Goal: Task Accomplishment & Management: Manage account settings

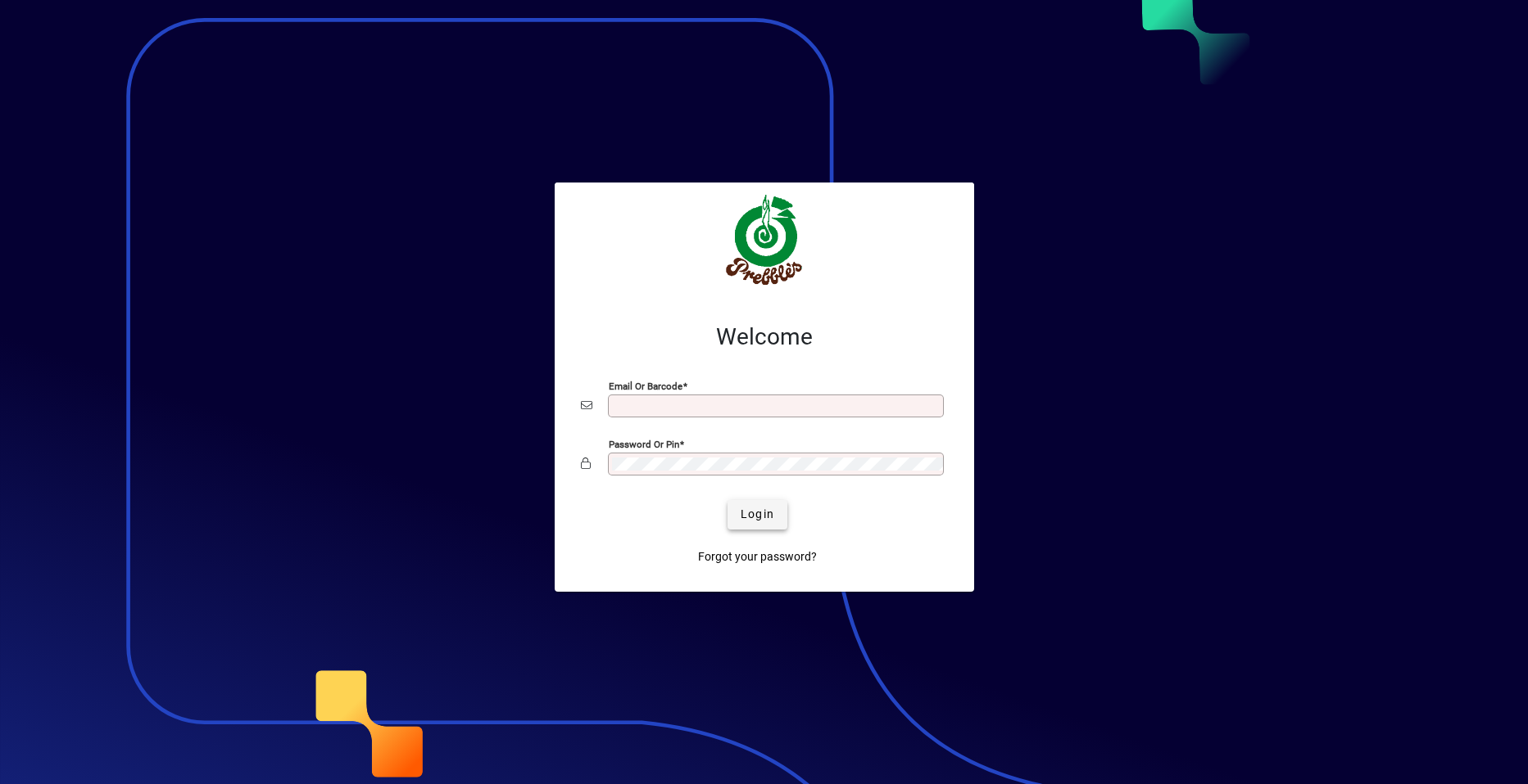
type input "**********"
click at [744, 518] on span "Login" at bounding box center [757, 515] width 34 height 17
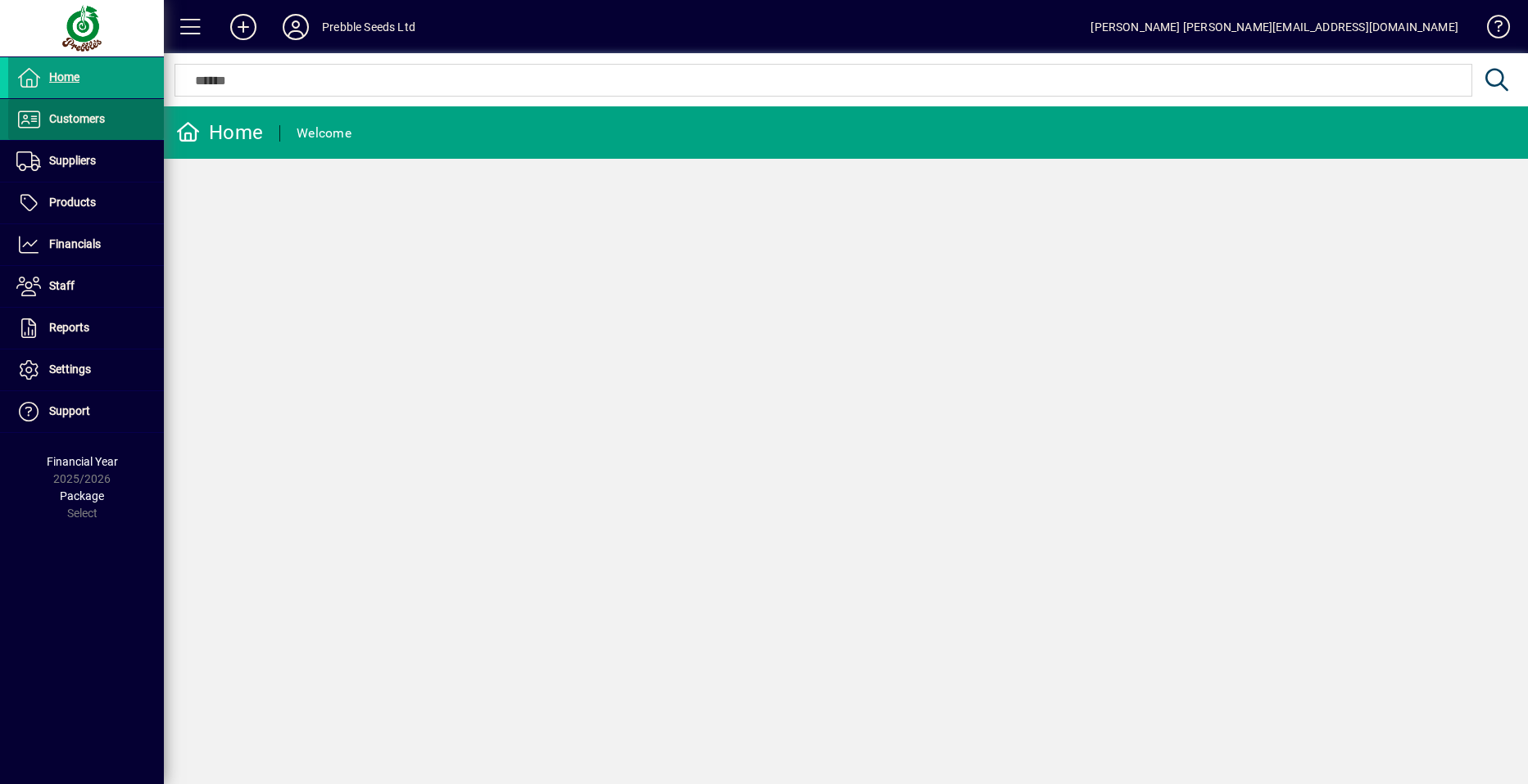
click at [107, 115] on span at bounding box center [85, 119] width 156 height 39
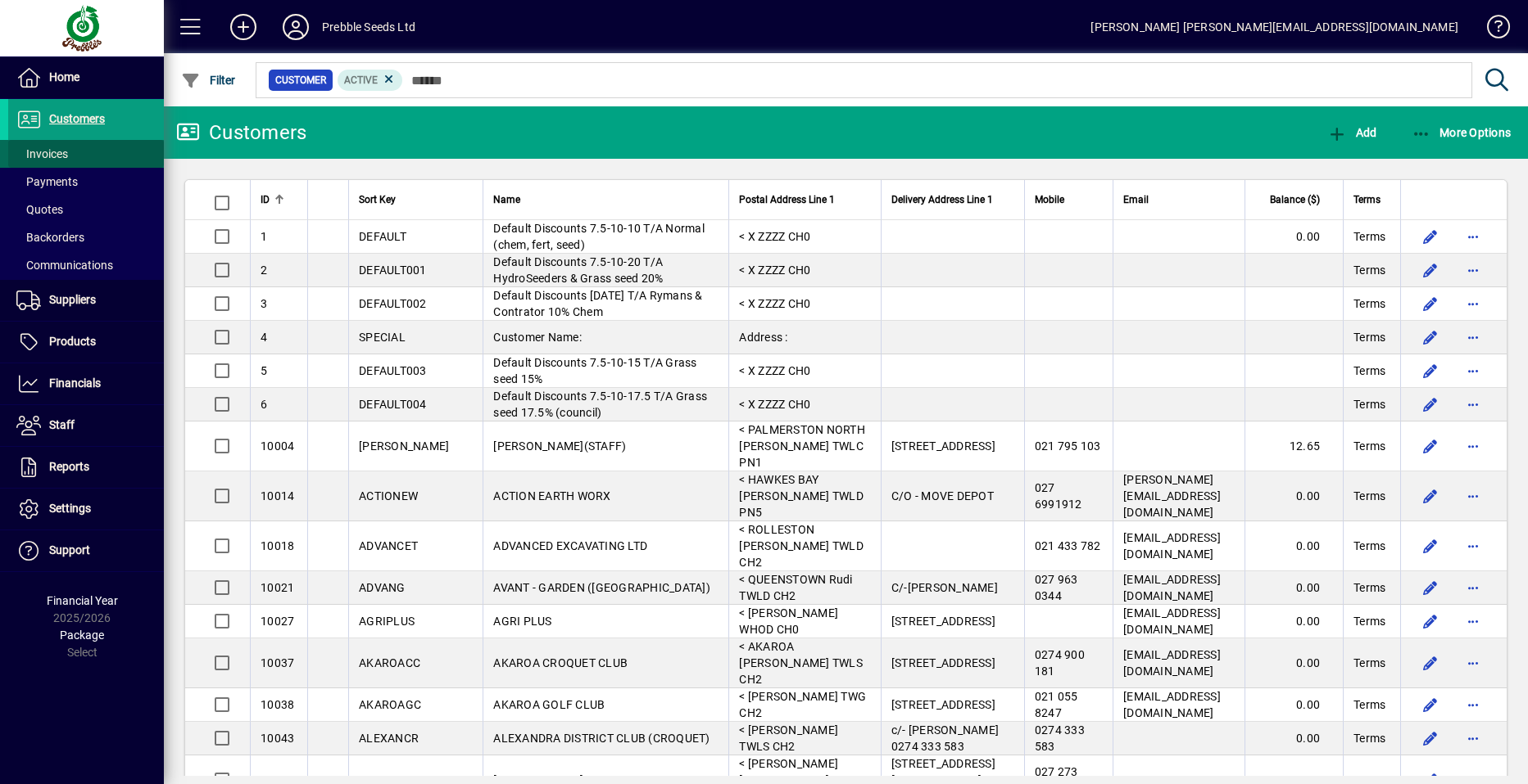
click at [93, 150] on span at bounding box center [85, 153] width 156 height 39
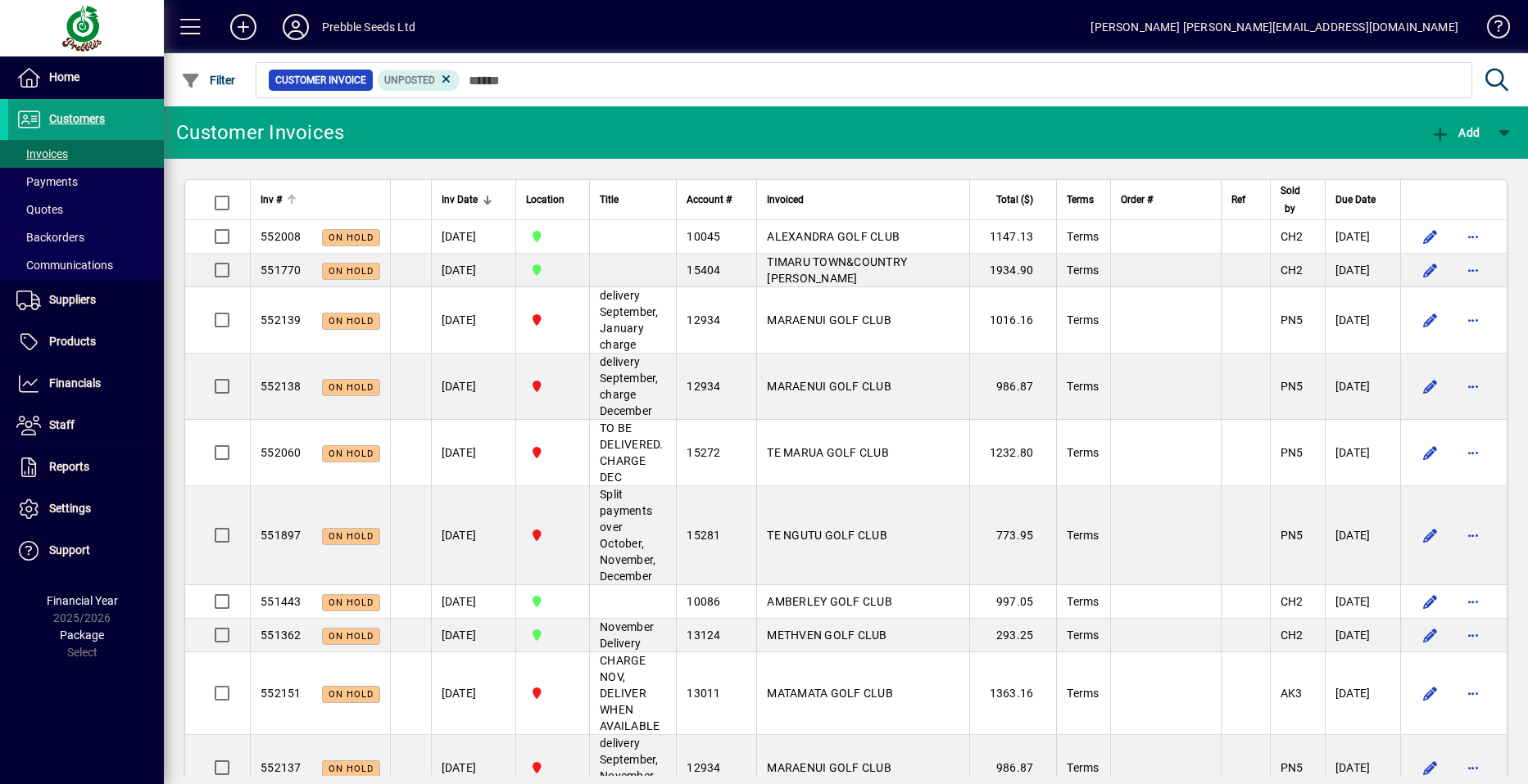
click at [274, 196] on span "Inv #" at bounding box center [271, 199] width 21 height 18
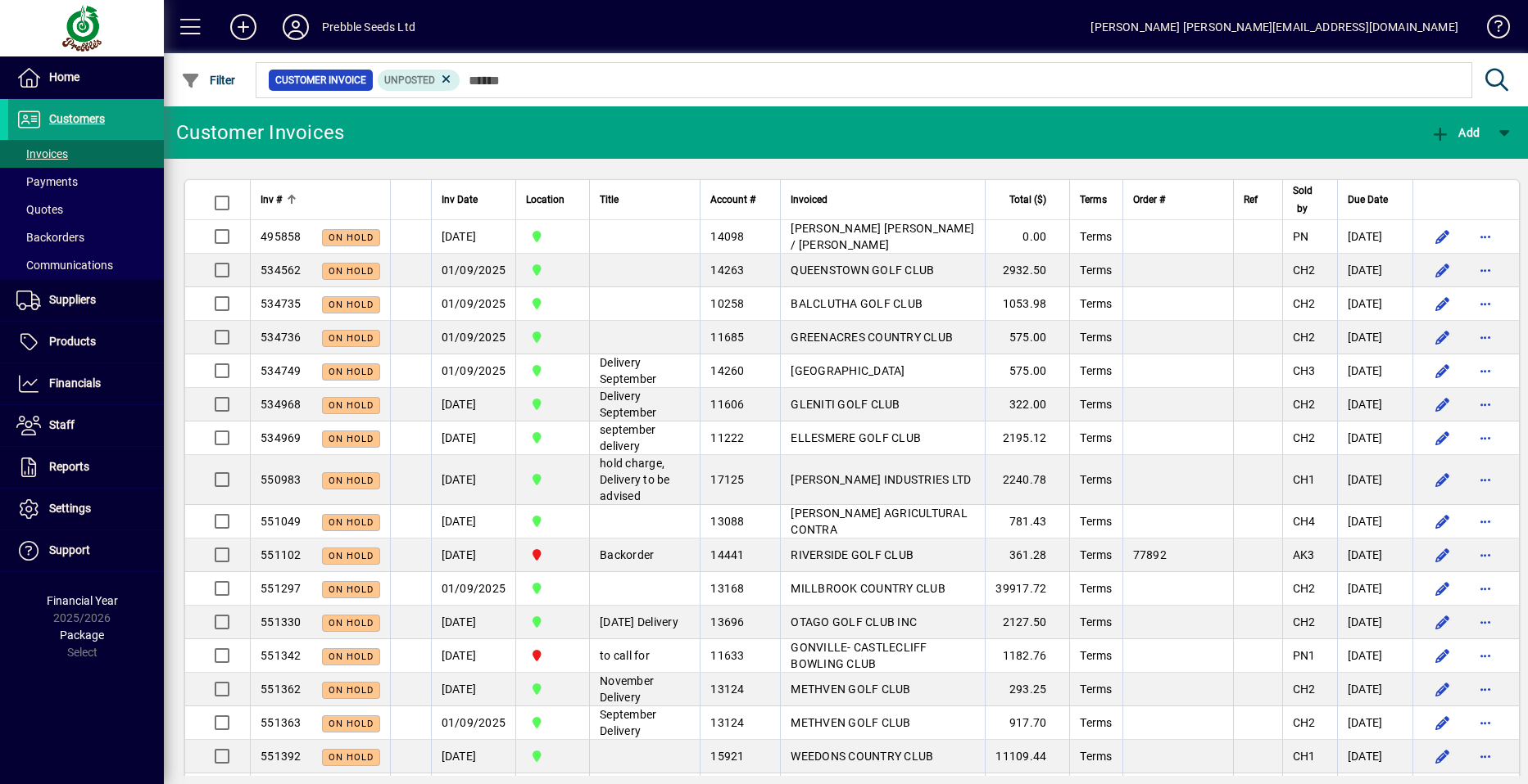
click at [274, 196] on span "Inv #" at bounding box center [271, 199] width 21 height 18
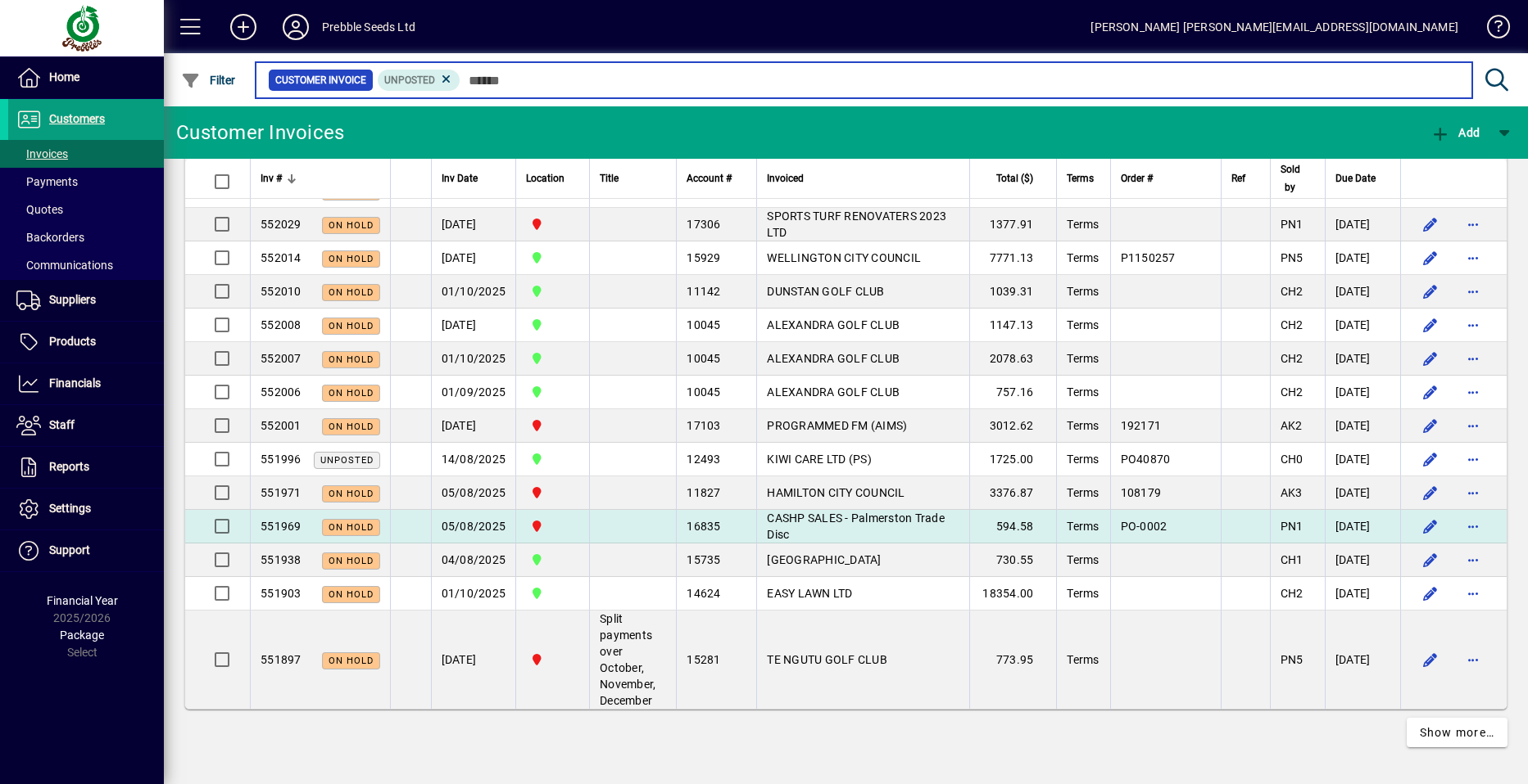
scroll to position [3768, 0]
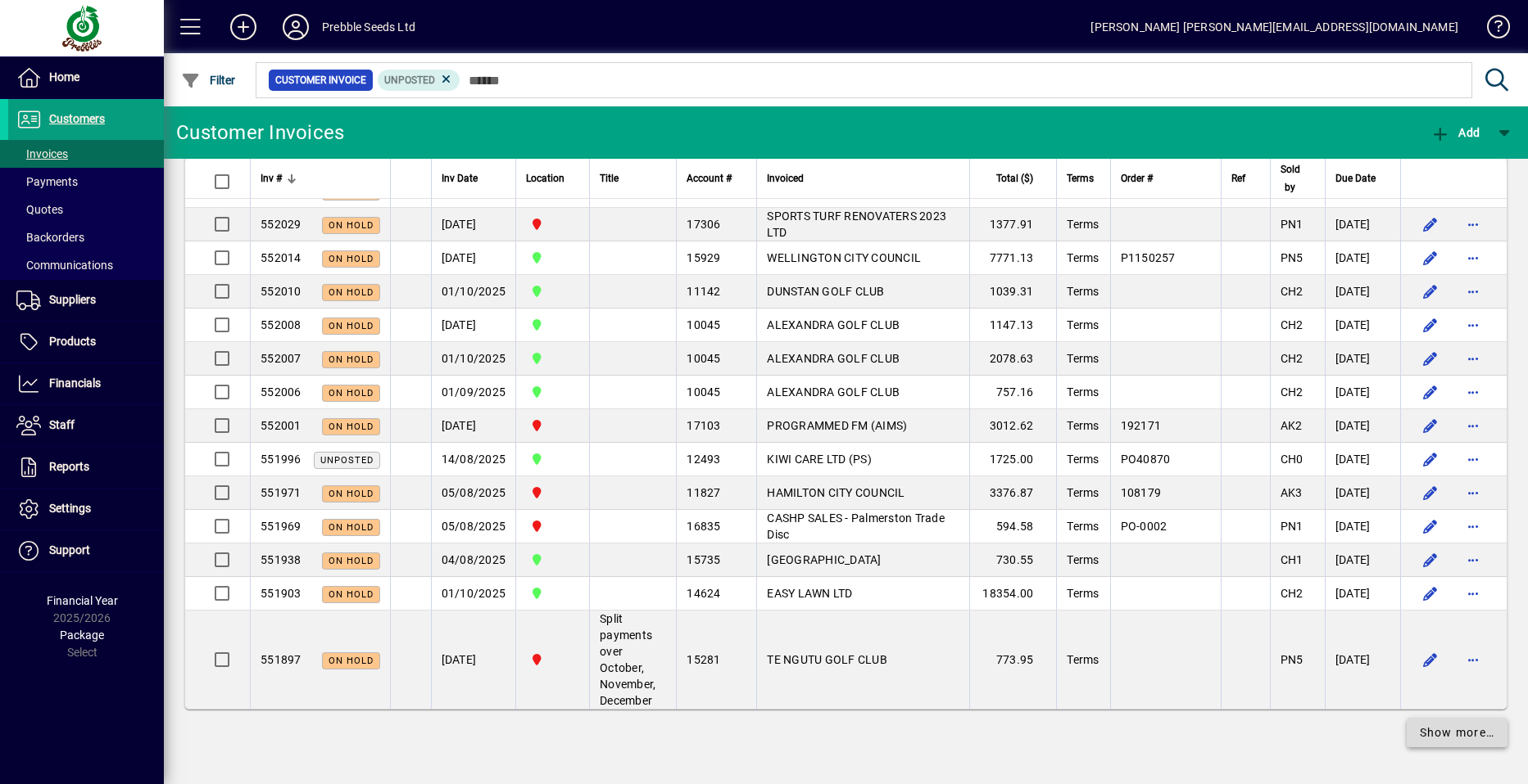
click at [1420, 733] on span "Show more…" at bounding box center [1457, 734] width 76 height 17
